Goal: Task Accomplishment & Management: Manage account settings

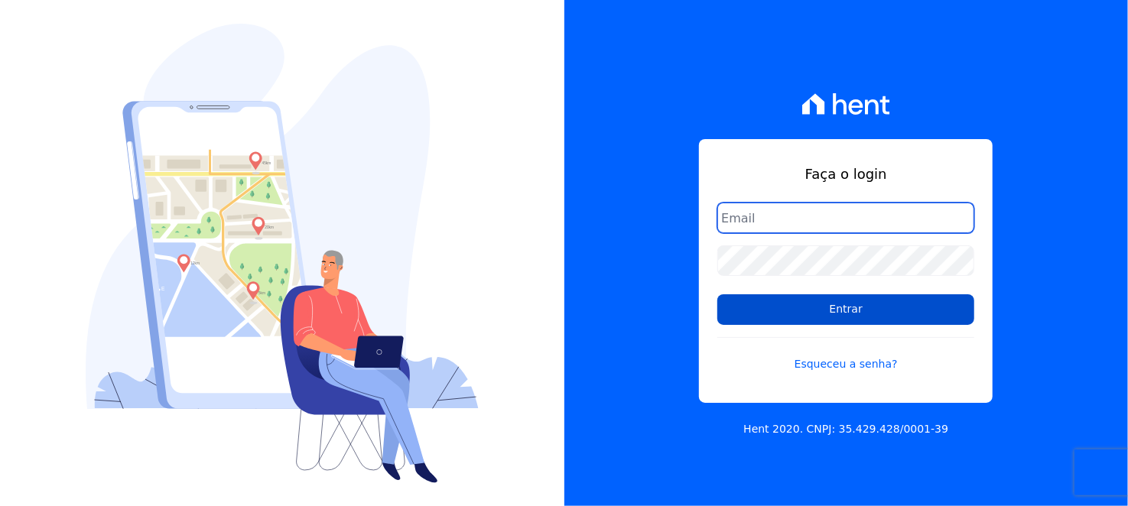
type input "atendimento@swarealty.com"
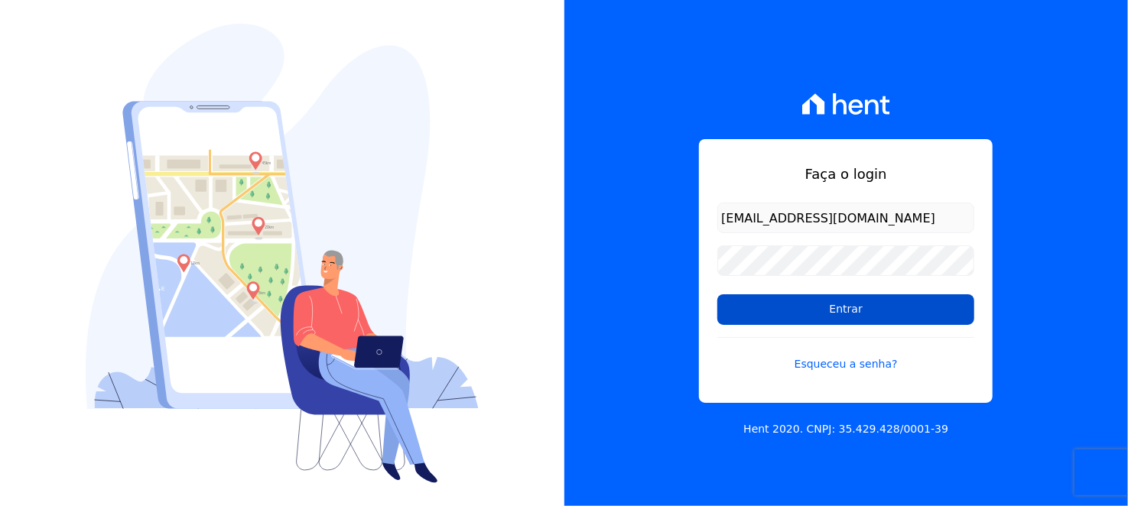
click at [837, 317] on input "Entrar" at bounding box center [845, 309] width 257 height 31
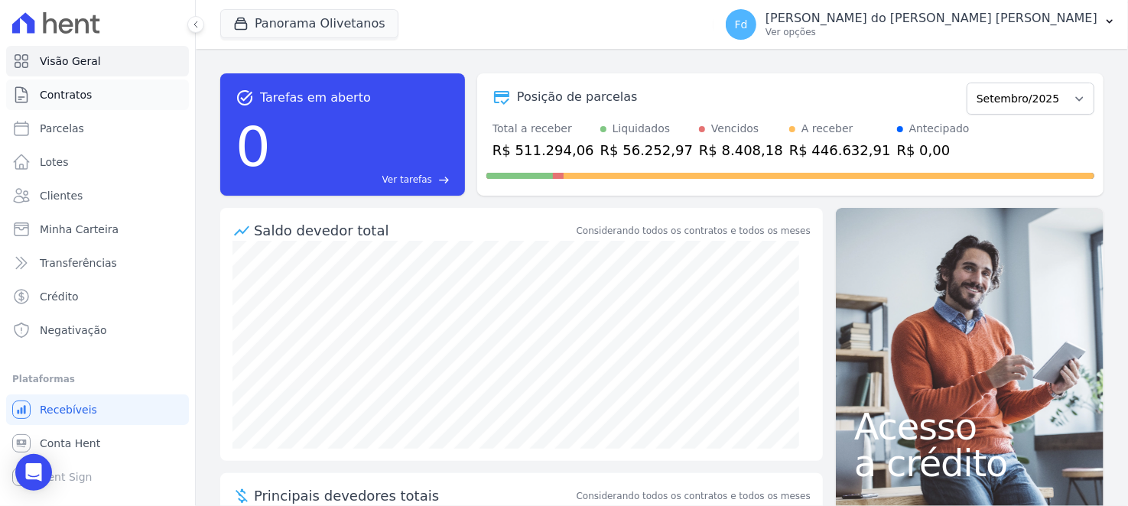
click at [88, 100] on link "Contratos" at bounding box center [97, 95] width 183 height 31
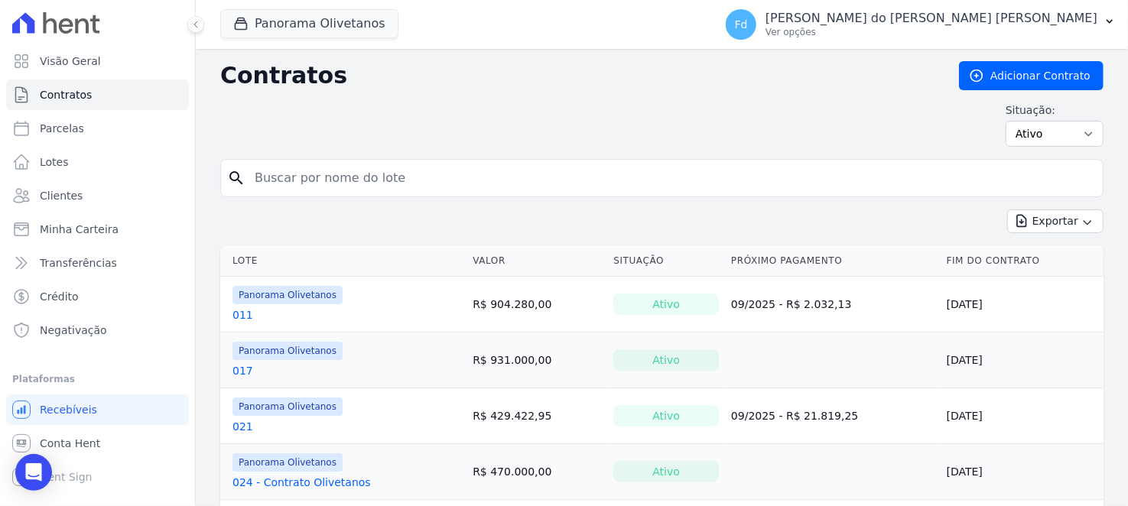
click at [359, 170] on input "search" at bounding box center [670, 178] width 851 height 31
type input "127"
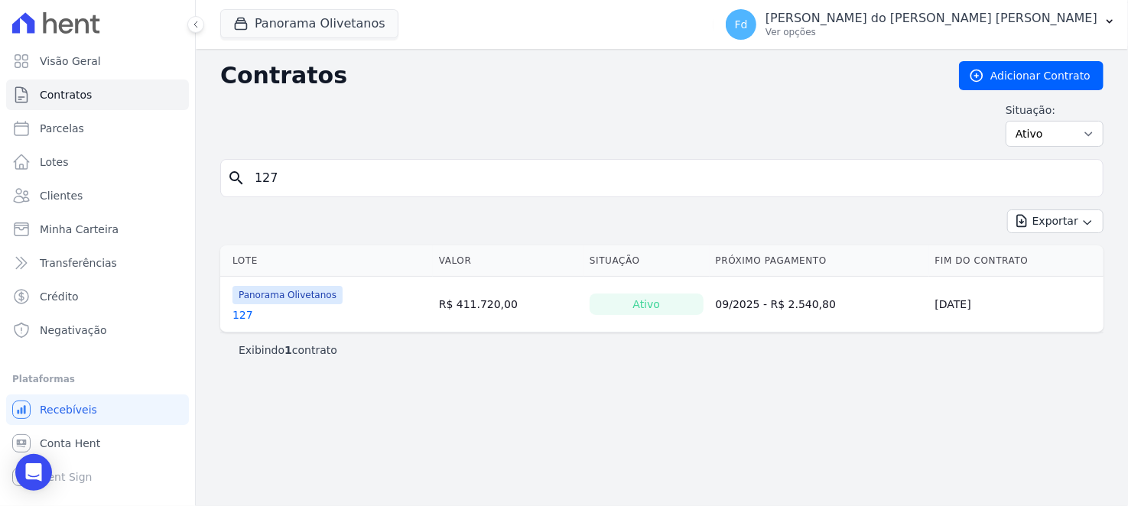
drag, startPoint x: 195, startPoint y: 327, endPoint x: 222, endPoint y: 317, distance: 29.3
click at [196, 327] on div "Visão Geral Contratos [GEOGRAPHIC_DATA] Lotes Clientes Minha Carteira Transferê…" at bounding box center [564, 253] width 1128 height 506
click at [225, 317] on td "Panorama Olivetanos 127" at bounding box center [326, 304] width 213 height 55
click at [238, 317] on link "127" at bounding box center [242, 314] width 21 height 15
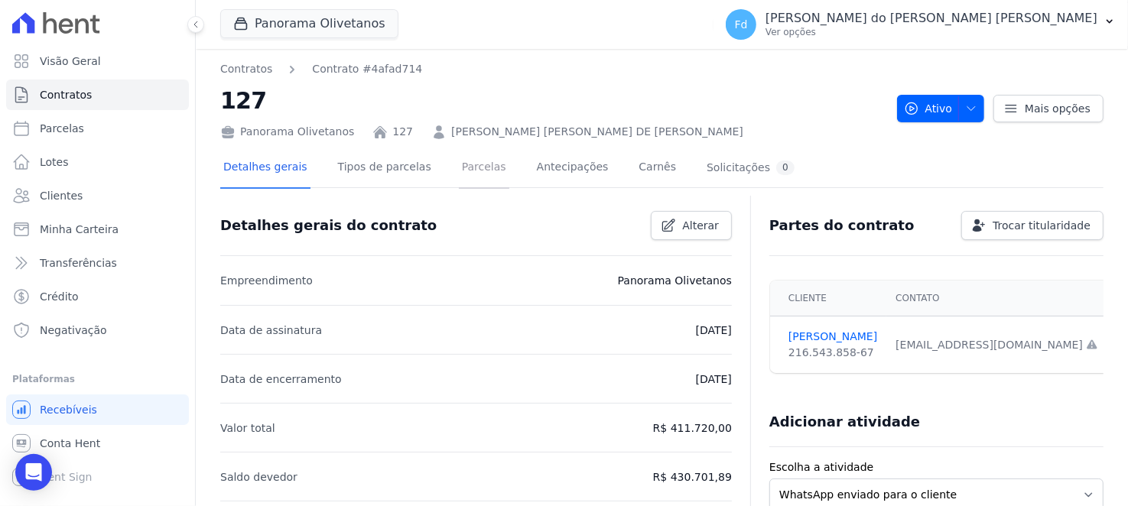
click at [463, 170] on link "Parcelas" at bounding box center [484, 168] width 50 height 41
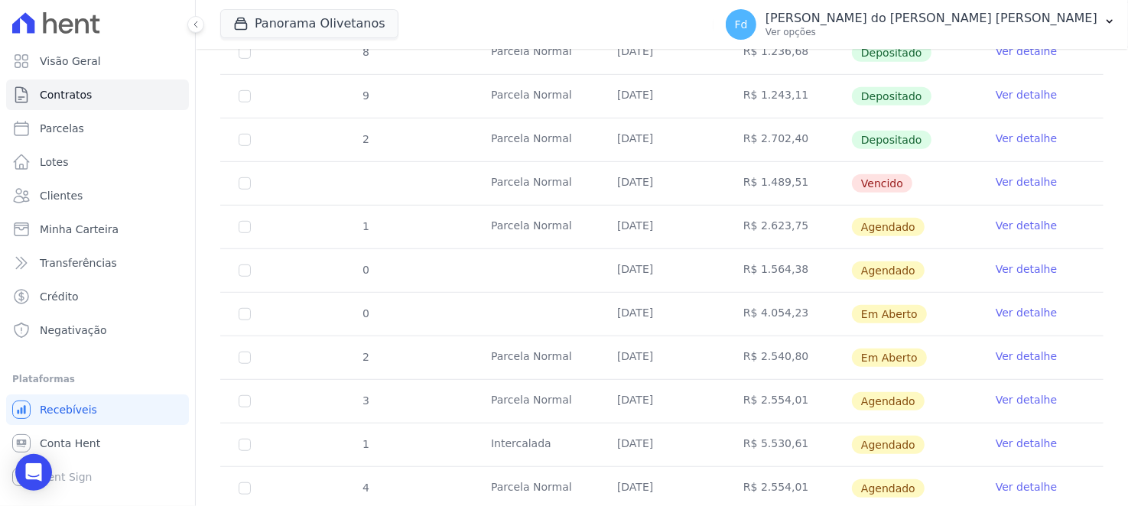
scroll to position [534, 0]
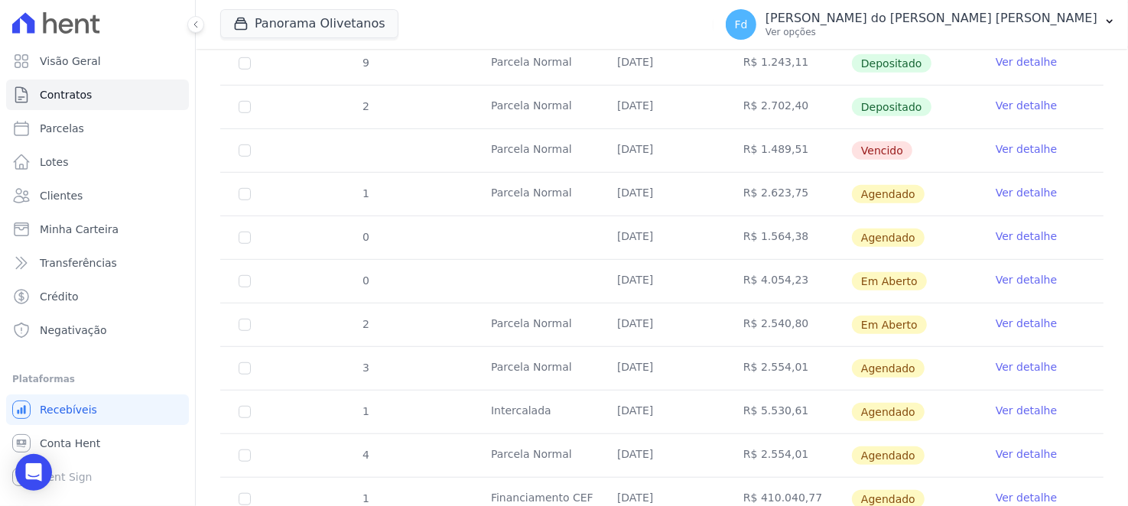
drag, startPoint x: 742, startPoint y: 284, endPoint x: 810, endPoint y: 285, distance: 68.1
click at [810, 285] on td "R$ 4.054,23" at bounding box center [788, 281] width 126 height 43
click at [880, 318] on span "Em Aberto" at bounding box center [889, 325] width 75 height 18
drag, startPoint x: 682, startPoint y: 324, endPoint x: 1054, endPoint y: 339, distance: 371.9
click at [1054, 339] on tr "2 [GEOGRAPHIC_DATA] [DATE] R$ 2.540,80 Em [GEOGRAPHIC_DATA] Ver detalhe" at bounding box center [661, 325] width 883 height 44
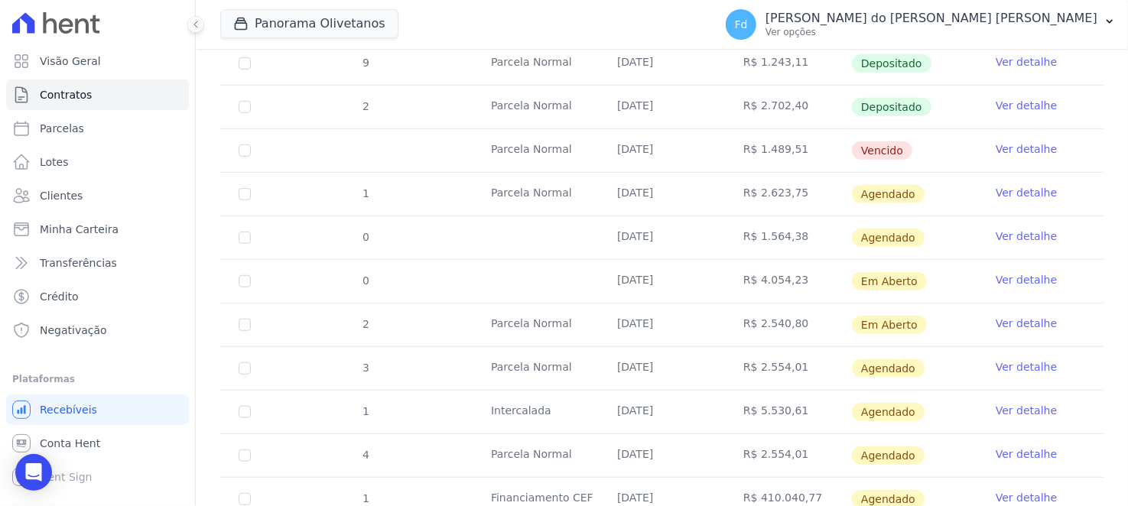
click at [1081, 262] on td "Ver detalhe" at bounding box center [1040, 281] width 126 height 43
click at [1017, 279] on link "Ver detalhe" at bounding box center [1025, 279] width 61 height 15
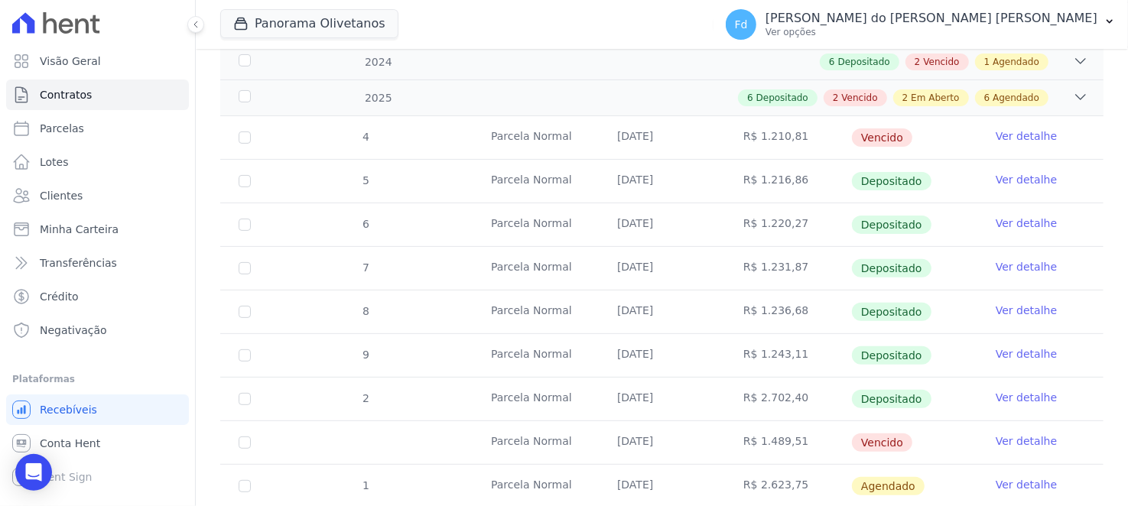
scroll to position [458, 0]
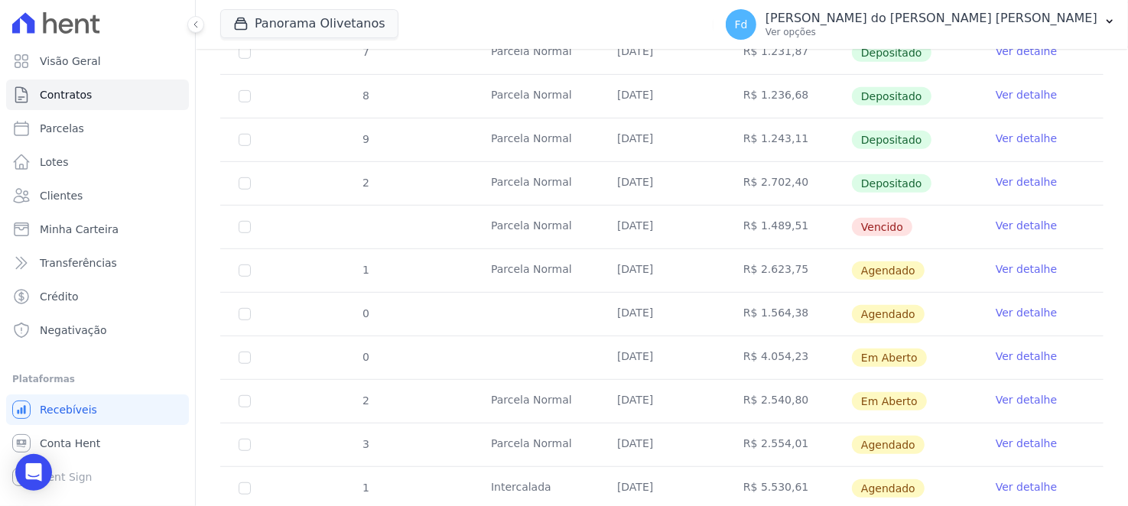
click at [1021, 312] on link "Ver detalhe" at bounding box center [1025, 312] width 61 height 15
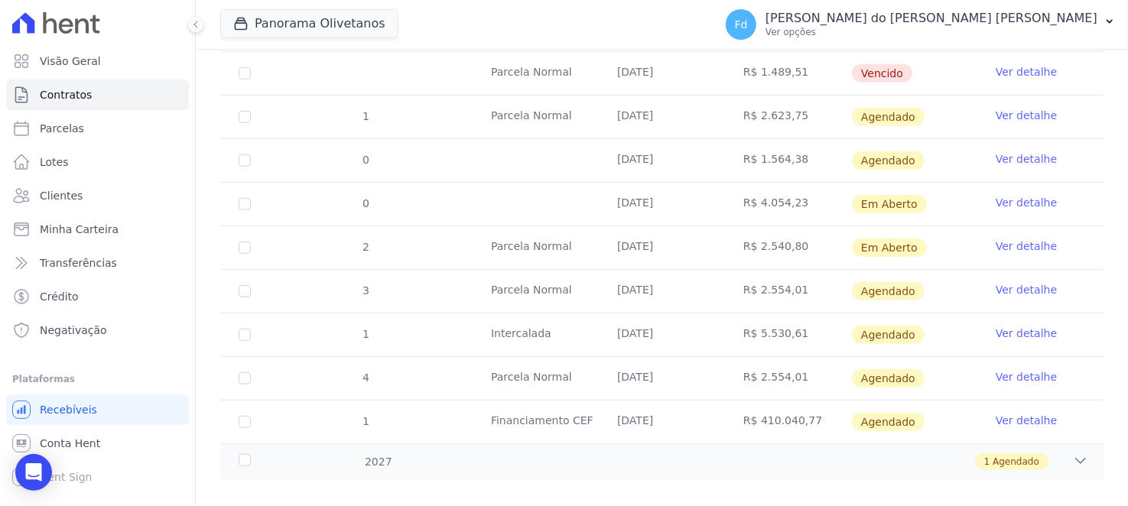
click at [1044, 242] on td "Ver detalhe" at bounding box center [1040, 247] width 126 height 43
click at [1013, 241] on link "Ver detalhe" at bounding box center [1025, 246] width 61 height 15
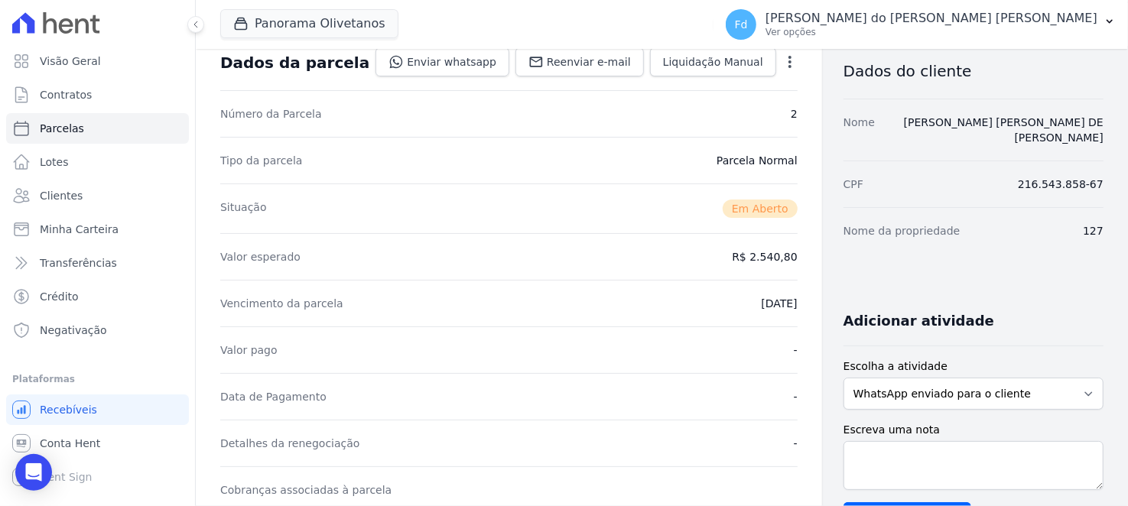
scroll to position [458, 0]
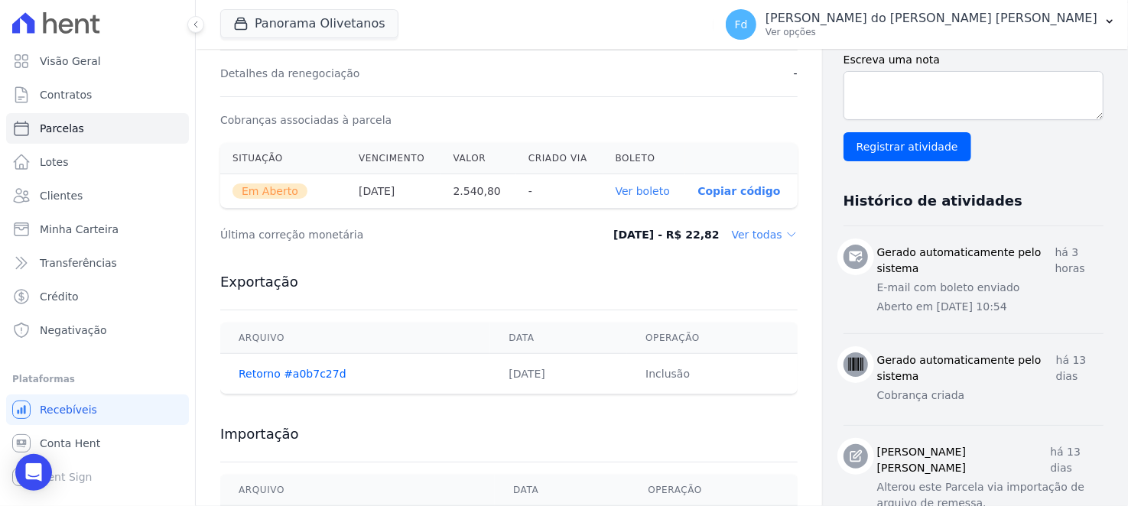
click at [619, 185] on link "Ver boleto" at bounding box center [642, 191] width 54 height 12
drag, startPoint x: 580, startPoint y: 236, endPoint x: 658, endPoint y: 238, distance: 77.2
click at [658, 236] on dd "[DATE] - R$ 22,82" at bounding box center [666, 234] width 106 height 15
click at [667, 258] on div "Exportação [GEOGRAPHIC_DATA] Data Operação Retorno #a0b7c27d [DATE] Inclusão" at bounding box center [508, 334] width 577 height 152
click at [642, 190] on link "Ver boleto" at bounding box center [642, 191] width 54 height 12
